Goal: Transaction & Acquisition: Book appointment/travel/reservation

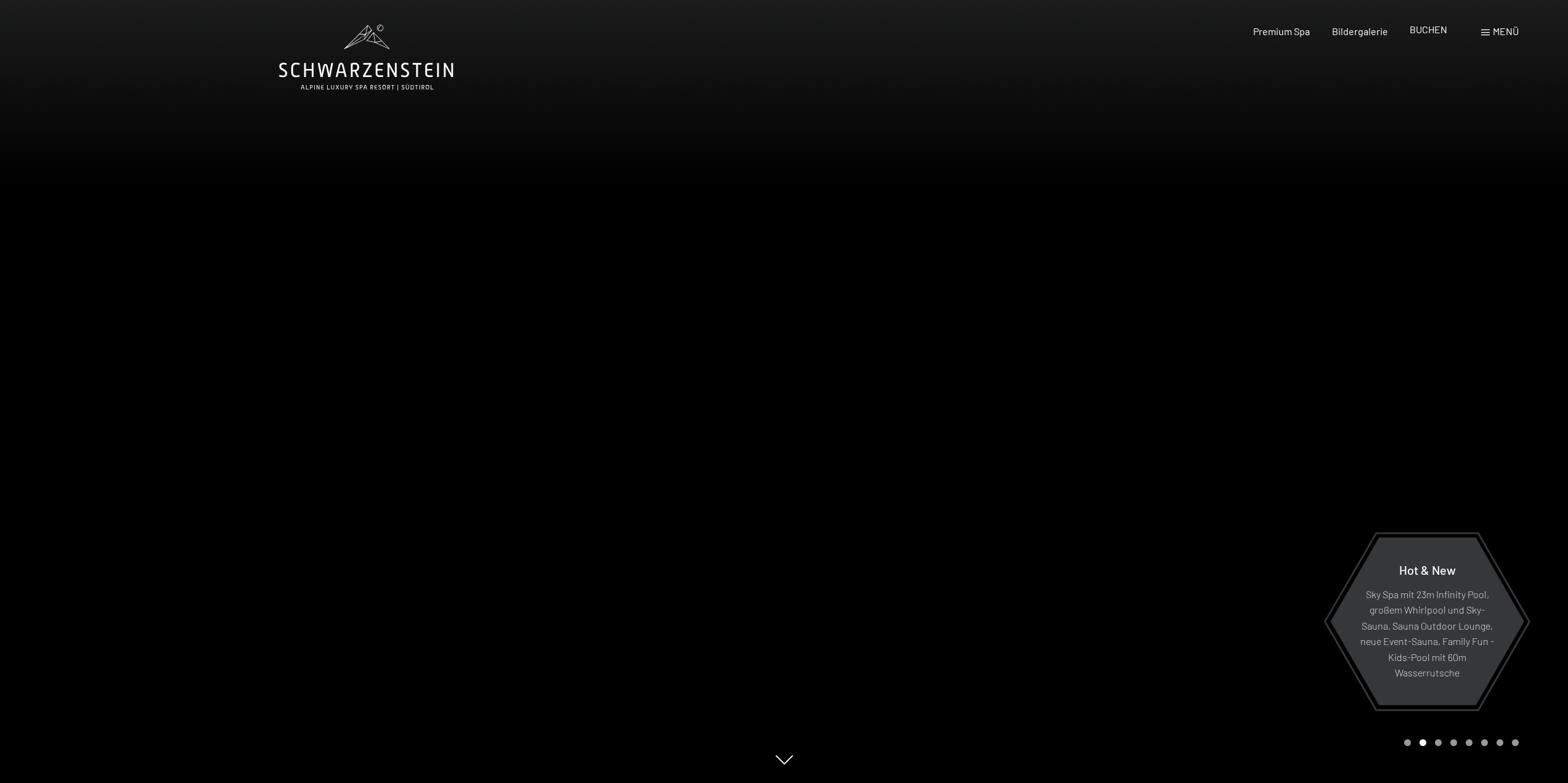
click at [823, 32] on span "BUCHEN" at bounding box center [1428, 30] width 37 height 12
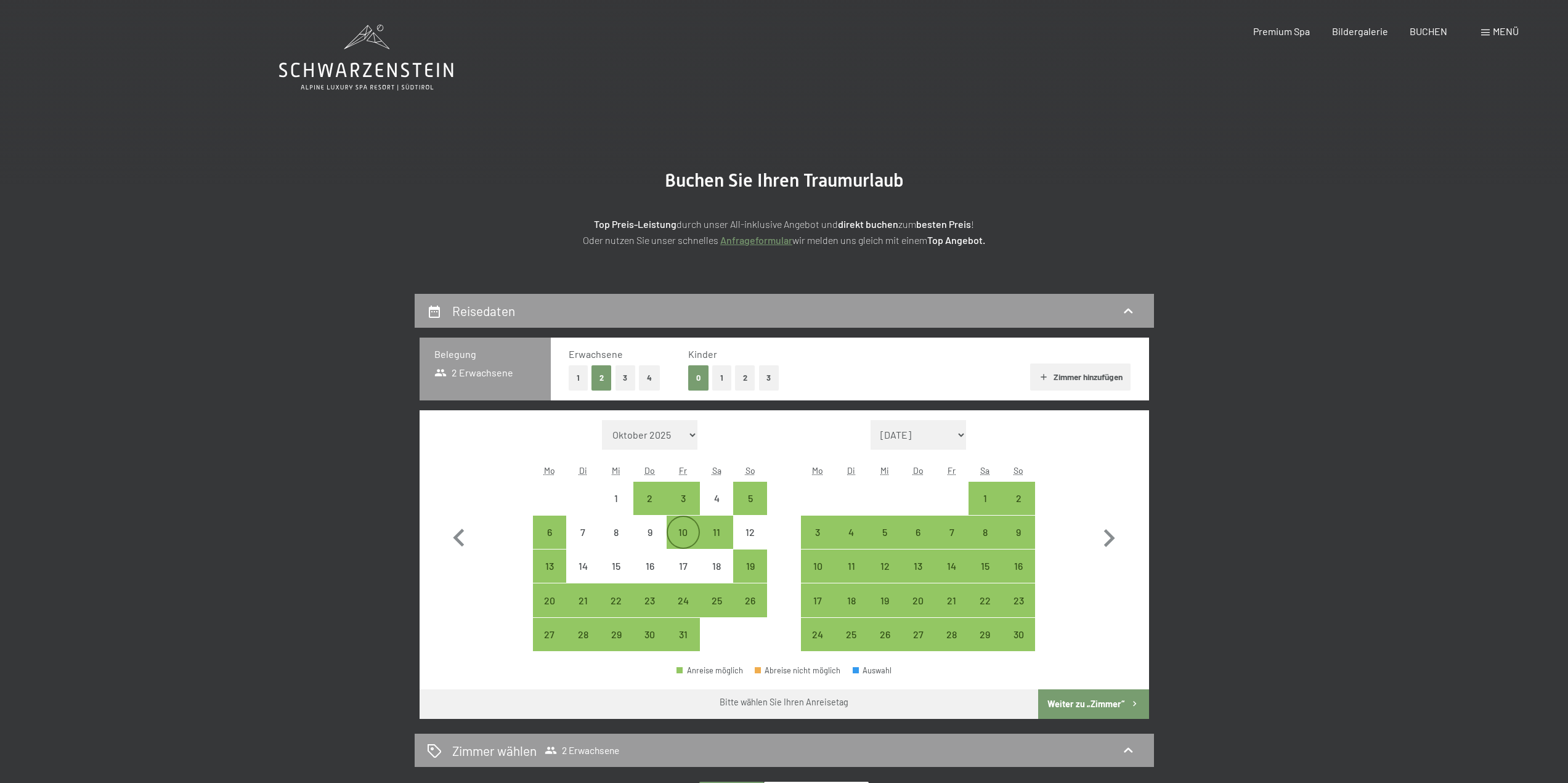
click at [680, 535] on div "10" at bounding box center [683, 542] width 31 height 31
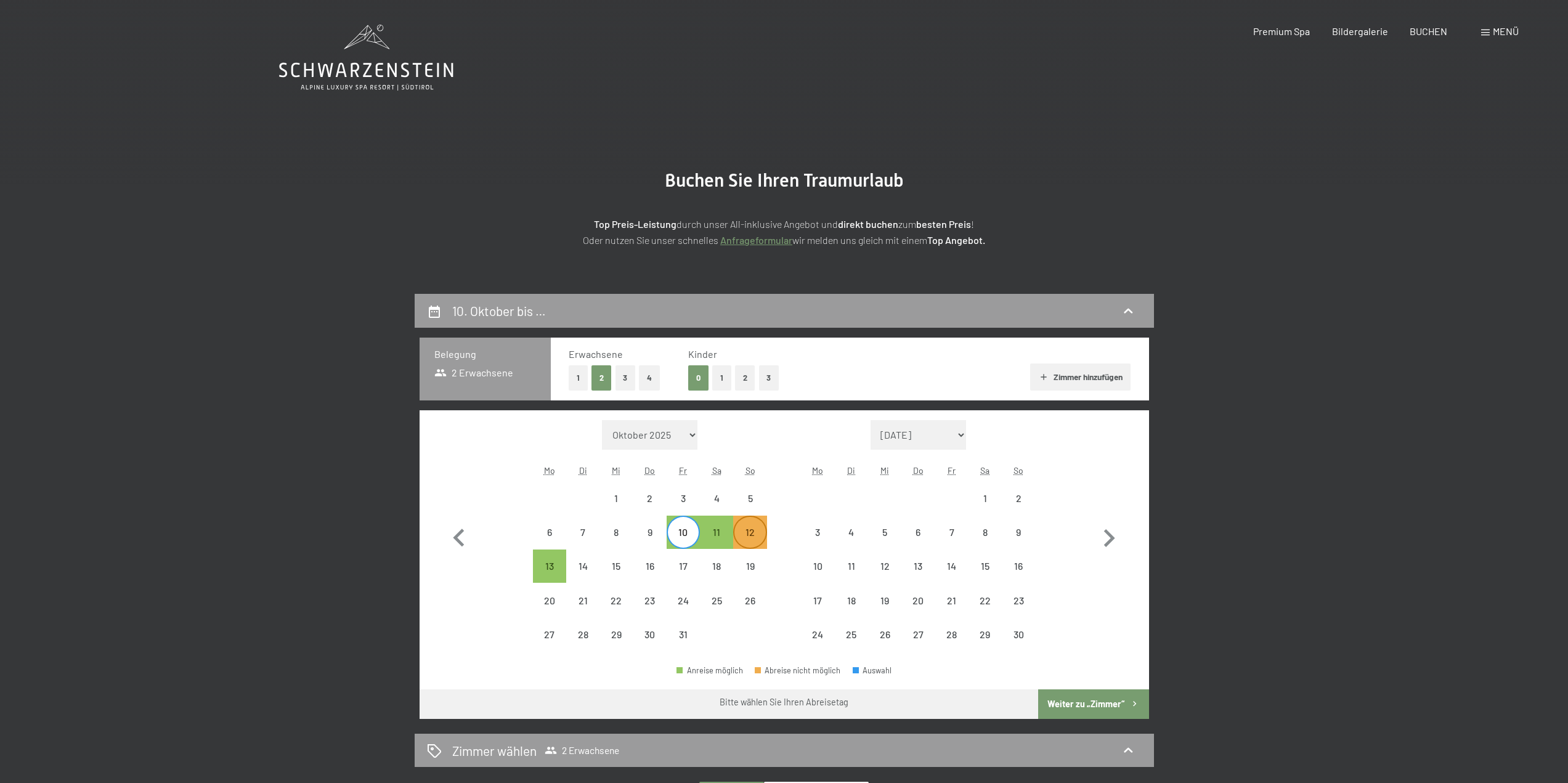
click at [754, 537] on div "12" at bounding box center [749, 542] width 31 height 31
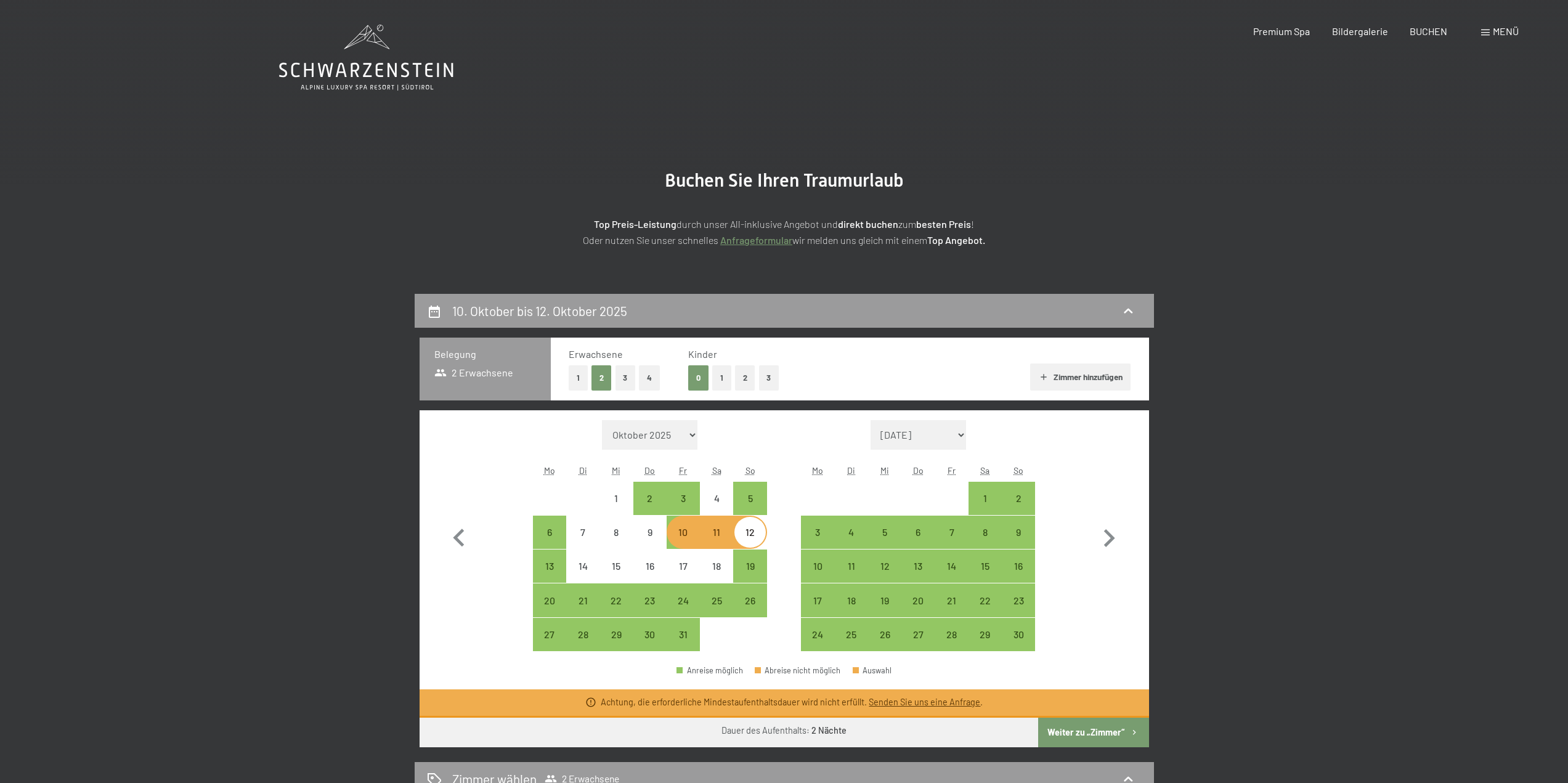
click at [1091, 732] on button "Weiter zu „Zimmer“" at bounding box center [1093, 732] width 110 height 30
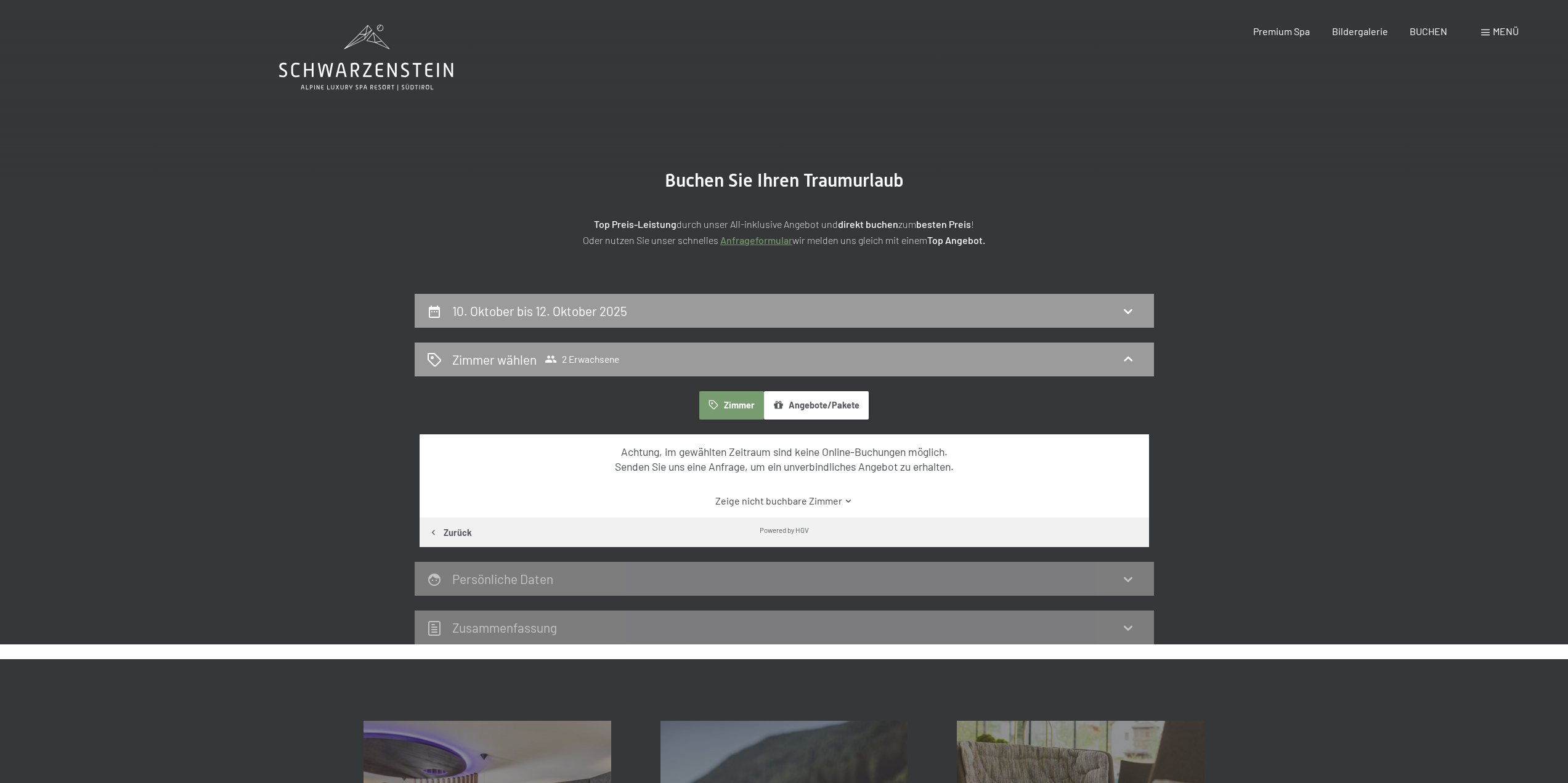
click at [1507, 32] on span "Menü" at bounding box center [1505, 31] width 26 height 12
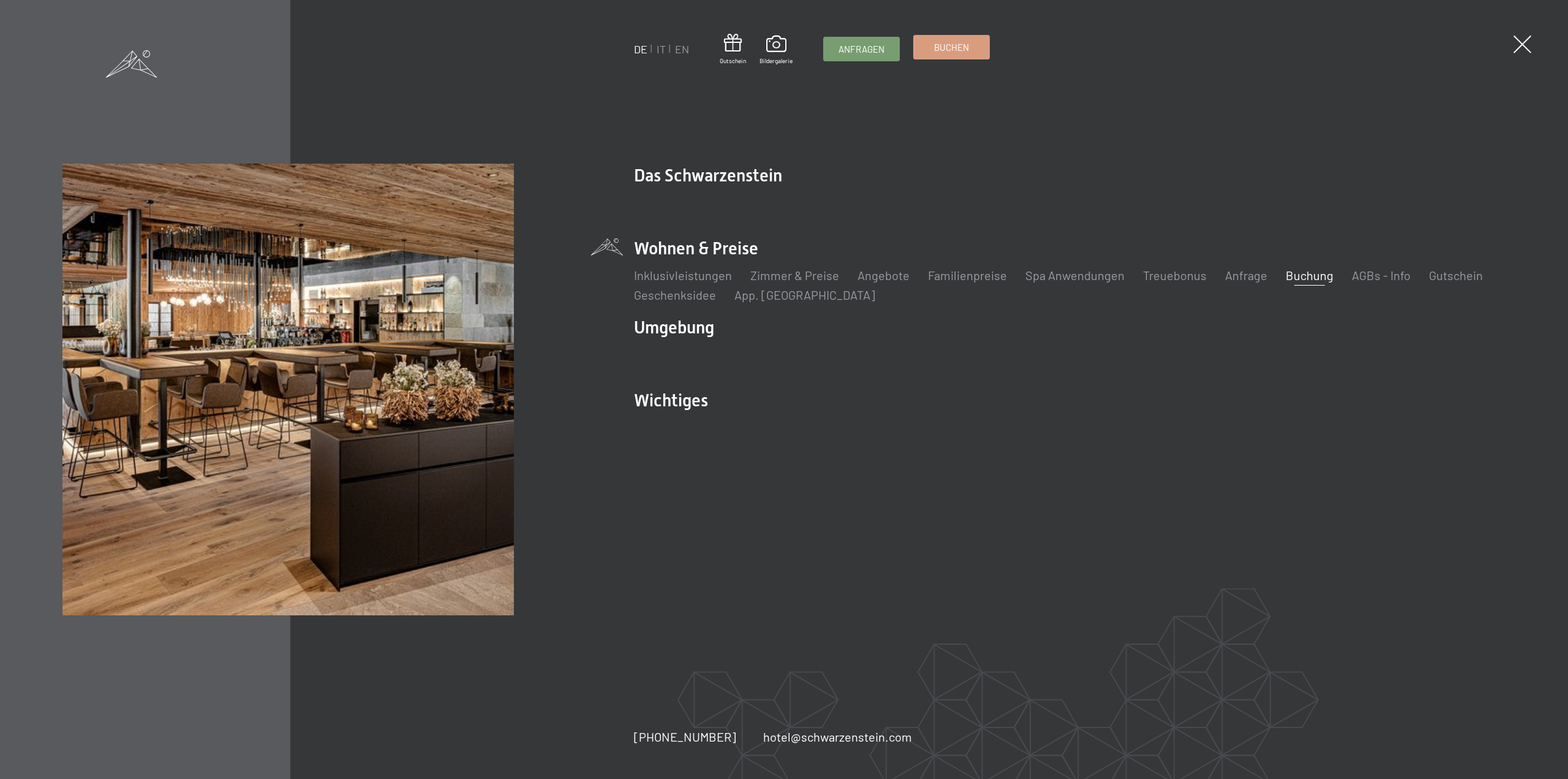
click at [937, 42] on span "Buchen" at bounding box center [951, 48] width 35 height 13
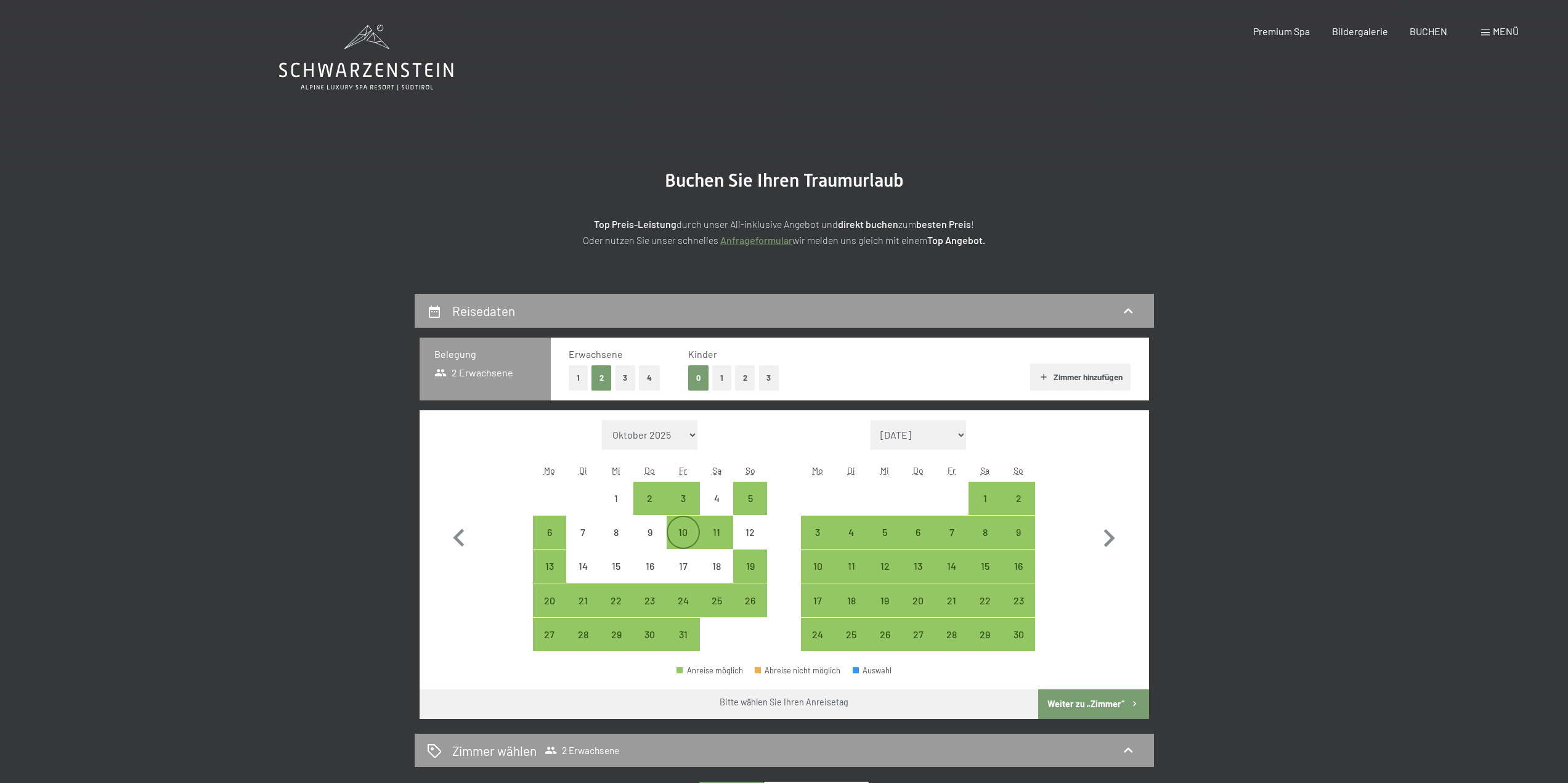
click at [684, 529] on div "10" at bounding box center [683, 542] width 31 height 31
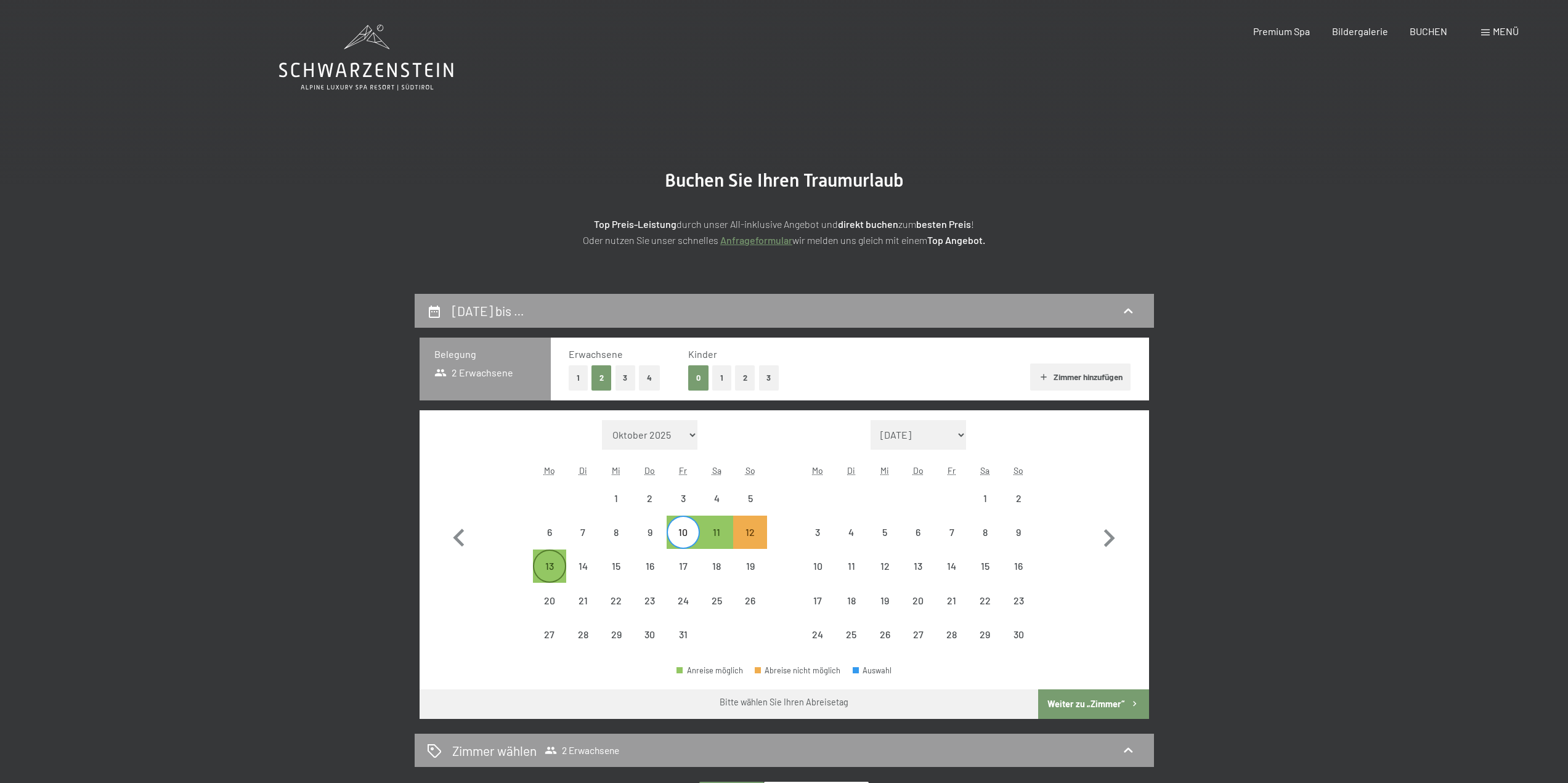
click at [550, 565] on div "13" at bounding box center [549, 576] width 31 height 31
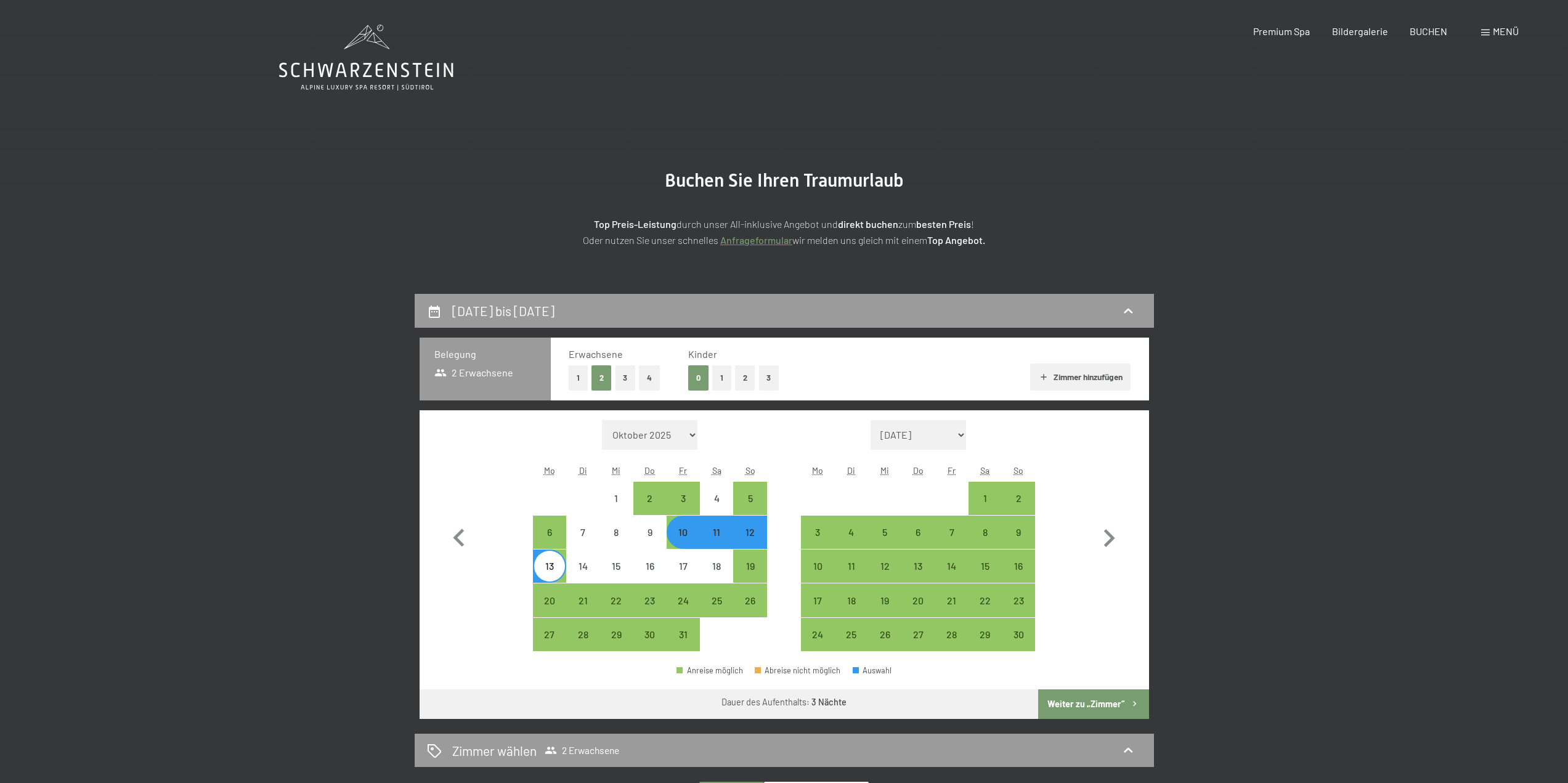
click at [1093, 705] on button "Weiter zu „Zimmer“" at bounding box center [1093, 704] width 110 height 30
